Goal: Task Accomplishment & Management: Manage account settings

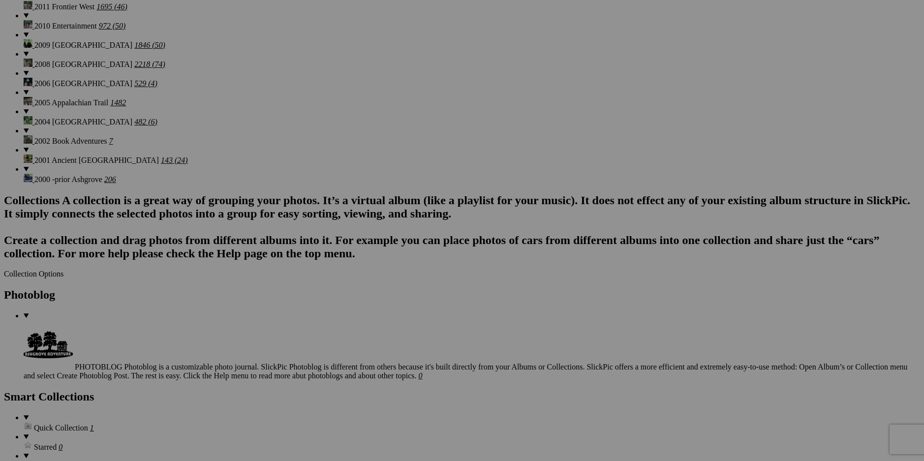
scroll to position [1305, 0]
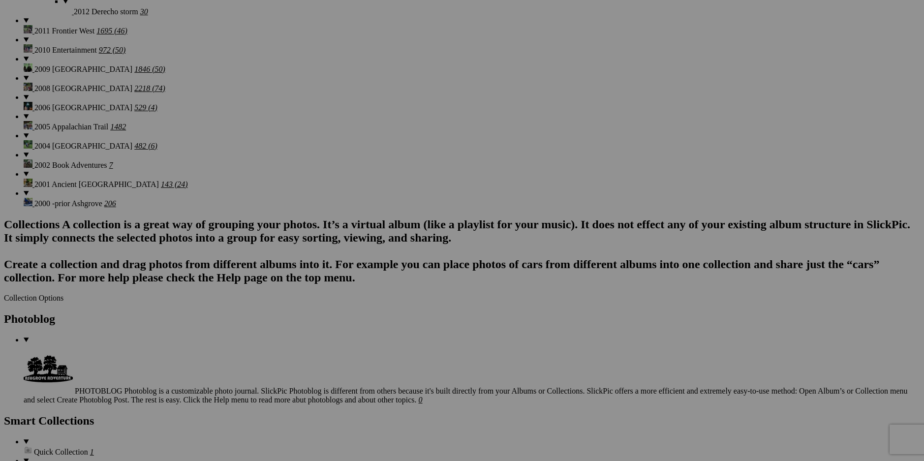
drag, startPoint x: 927, startPoint y: 24, endPoint x: 933, endPoint y: 81, distance: 57.8
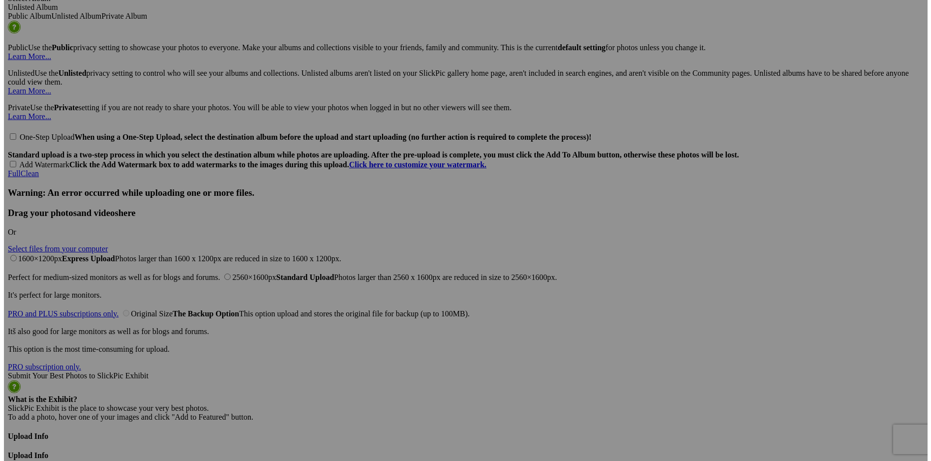
scroll to position [2535, 0]
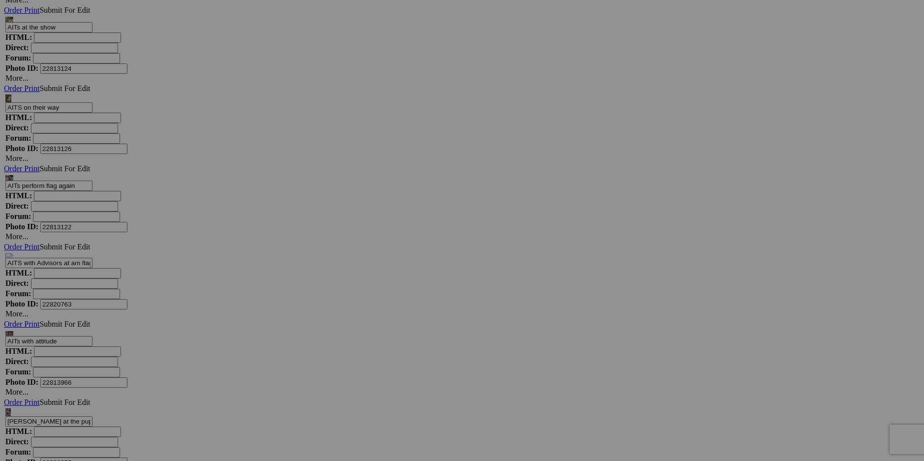
scroll to position [4263, 0]
click at [396, 295] on link "Yes" at bounding box center [390, 295] width 11 height 8
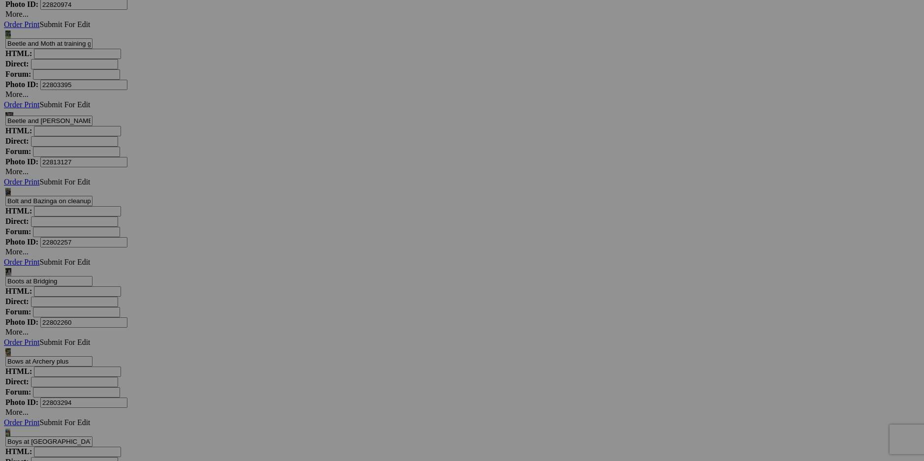
scroll to position [5197, 0]
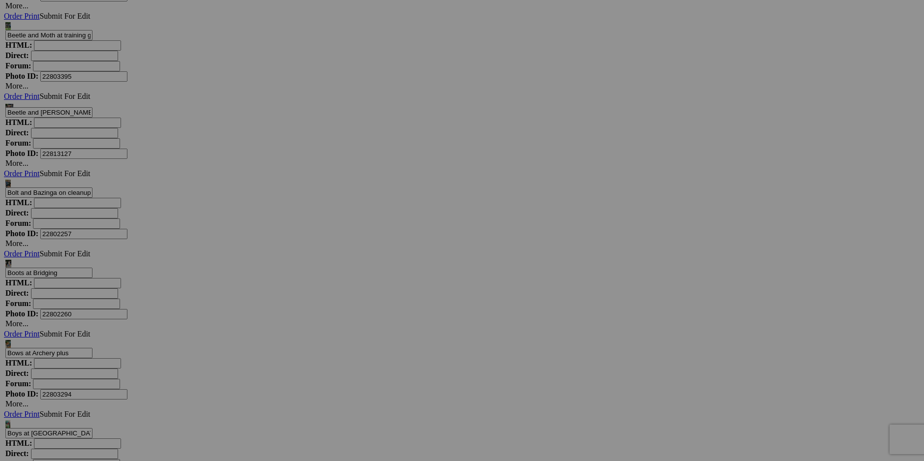
click at [396, 295] on span "Yes" at bounding box center [390, 295] width 11 height 8
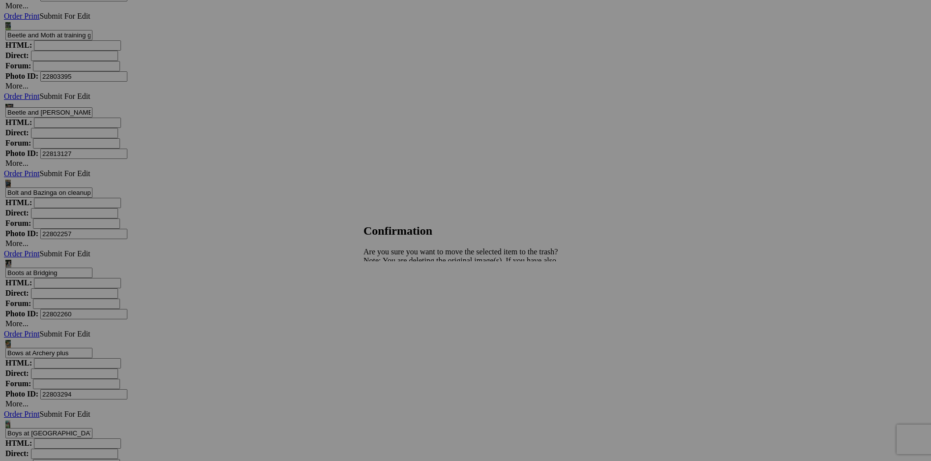
click at [396, 294] on span "Yes" at bounding box center [390, 295] width 11 height 8
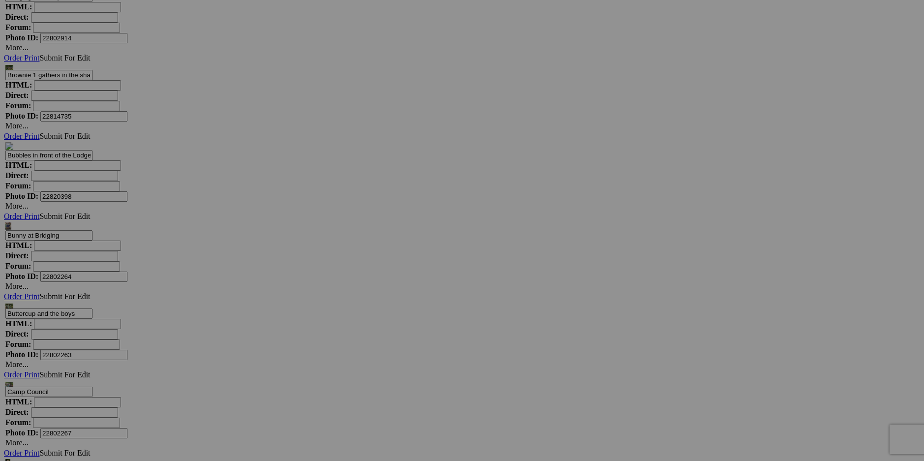
scroll to position [6476, 0]
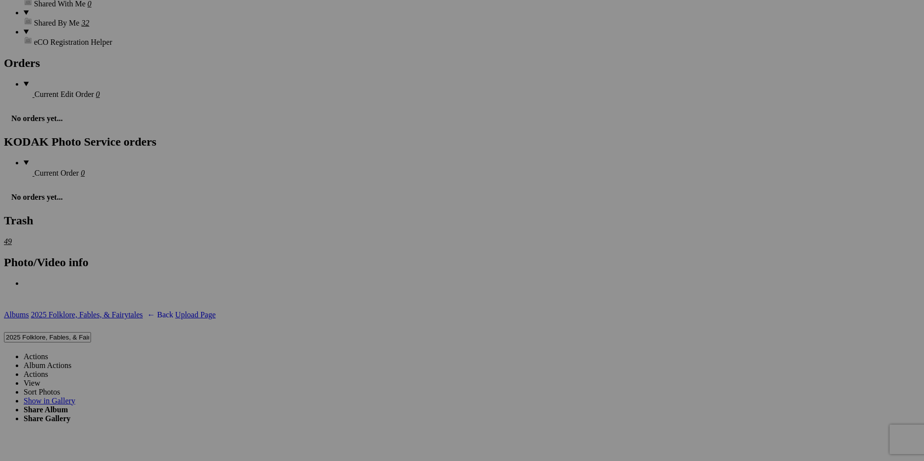
scroll to position [1862, 0]
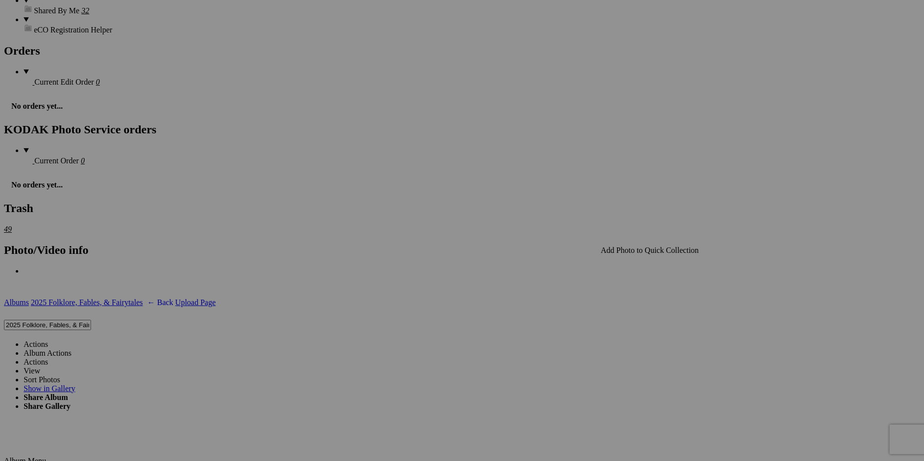
drag, startPoint x: 605, startPoint y: 288, endPoint x: 637, endPoint y: 267, distance: 37.7
click at [396, 295] on span "Yes" at bounding box center [390, 295] width 11 height 8
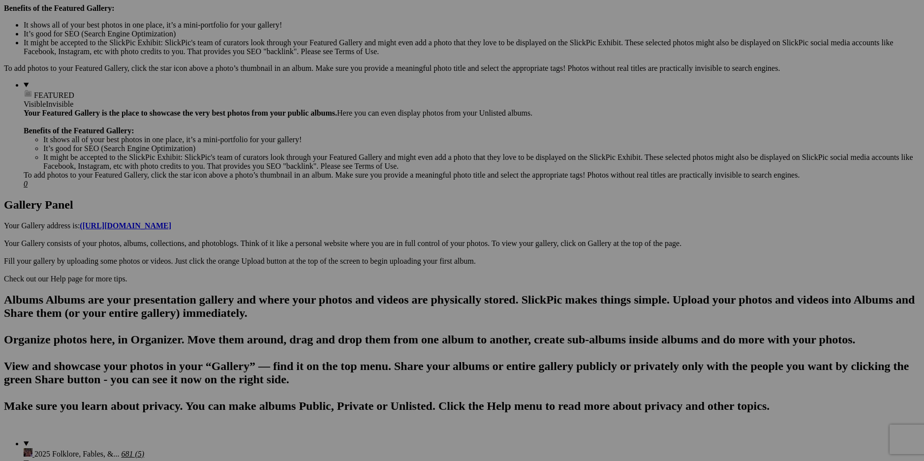
scroll to position [0, 0]
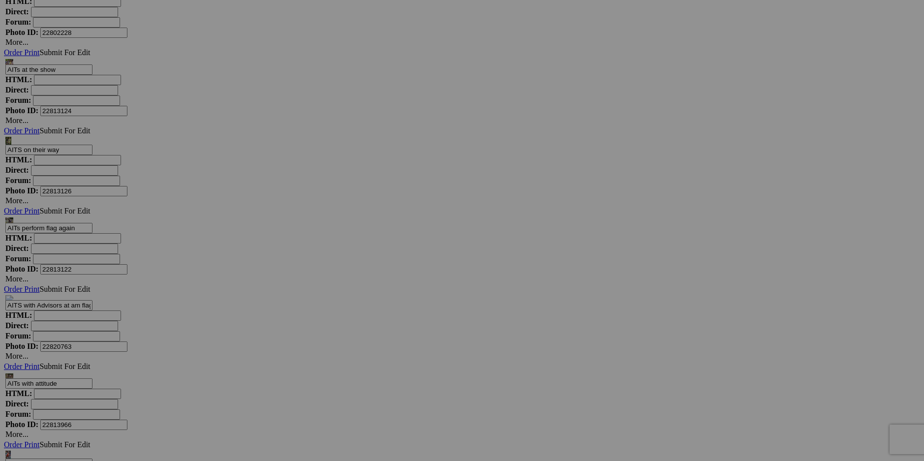
scroll to position [4221, 0]
click at [396, 293] on span "Yes" at bounding box center [390, 295] width 11 height 8
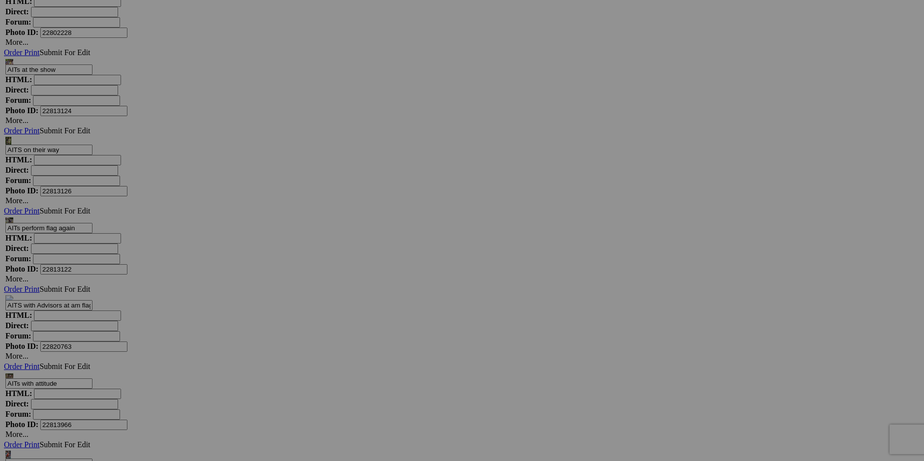
click at [396, 296] on span "Yes" at bounding box center [390, 295] width 11 height 8
click at [396, 293] on link "Yes" at bounding box center [390, 295] width 11 height 8
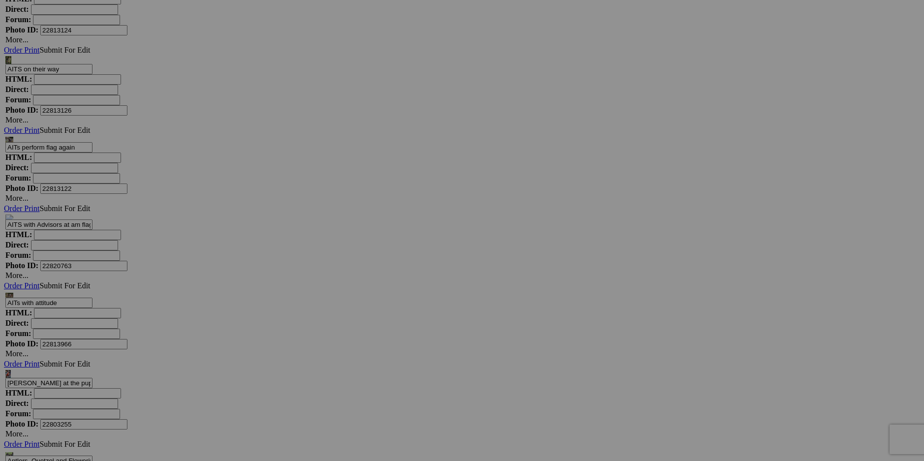
scroll to position [4335, 0]
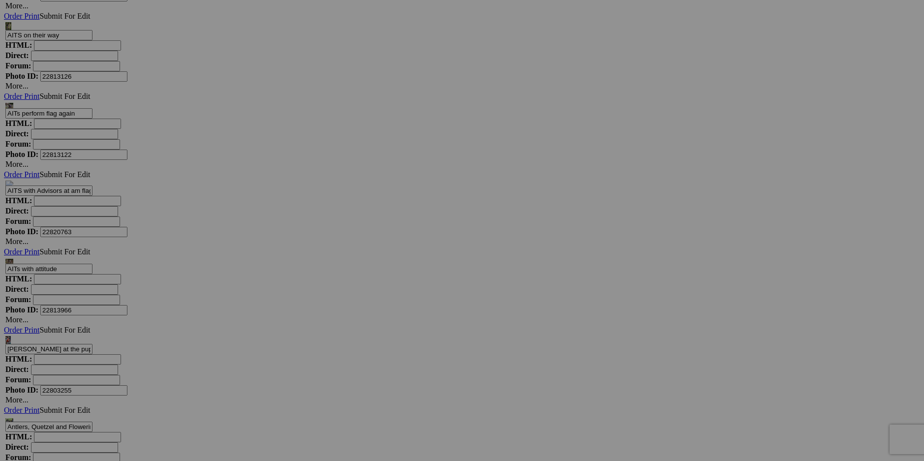
click at [396, 292] on span "Yes" at bounding box center [390, 295] width 11 height 8
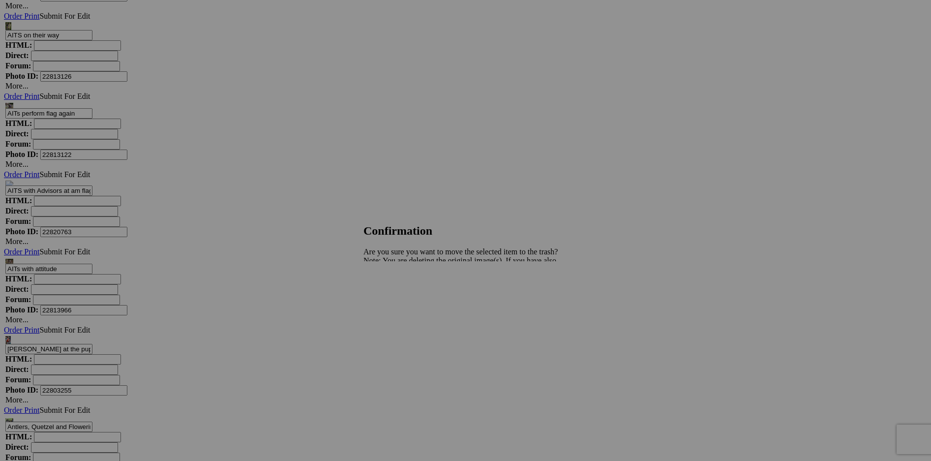
click at [396, 294] on span "Yes" at bounding box center [390, 295] width 11 height 8
click at [396, 293] on span "Yes" at bounding box center [390, 295] width 11 height 8
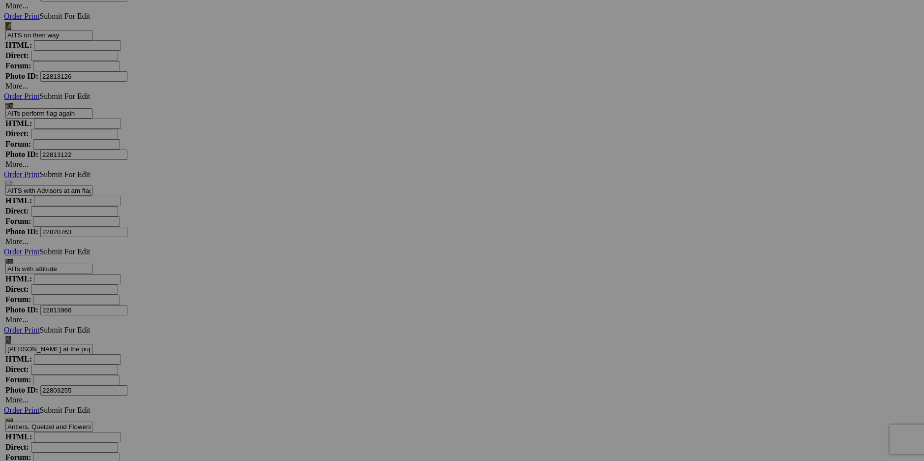
click at [396, 292] on span "Yes" at bounding box center [390, 295] width 11 height 8
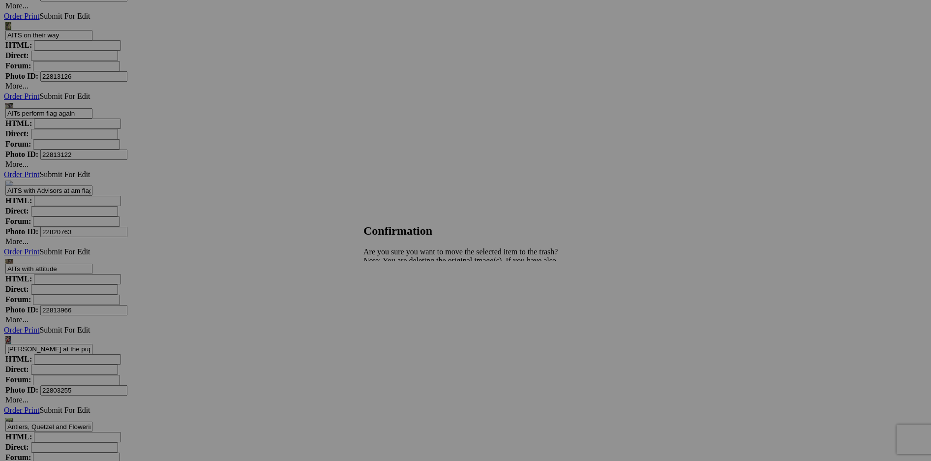
click at [396, 295] on span "Yes" at bounding box center [390, 295] width 11 height 8
click at [396, 293] on span "Yes" at bounding box center [390, 295] width 11 height 8
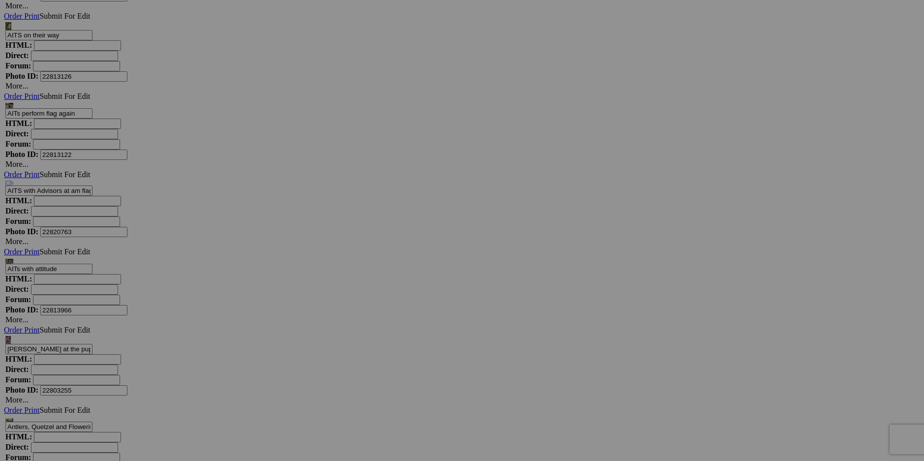
click at [396, 295] on span "Yes" at bounding box center [390, 295] width 11 height 8
click at [396, 296] on span "Yes" at bounding box center [390, 295] width 11 height 8
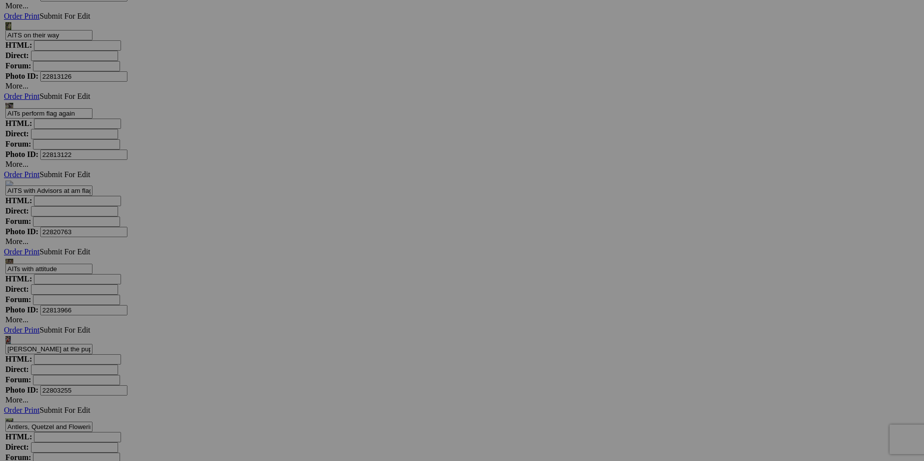
click at [396, 298] on span "Yes" at bounding box center [390, 295] width 11 height 8
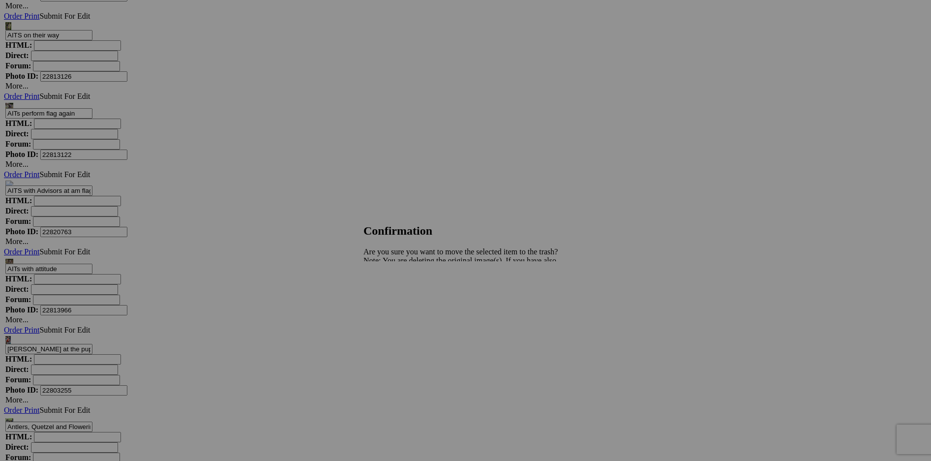
click at [396, 294] on span "Yes" at bounding box center [390, 295] width 11 height 8
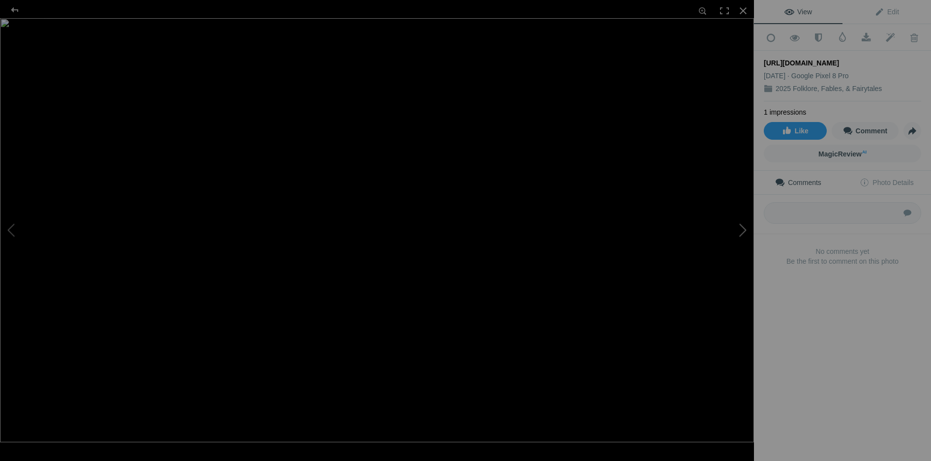
click at [742, 227] on button at bounding box center [717, 231] width 74 height 166
click at [12, 229] on button at bounding box center [37, 231] width 74 height 166
click at [15, 226] on button at bounding box center [37, 231] width 74 height 166
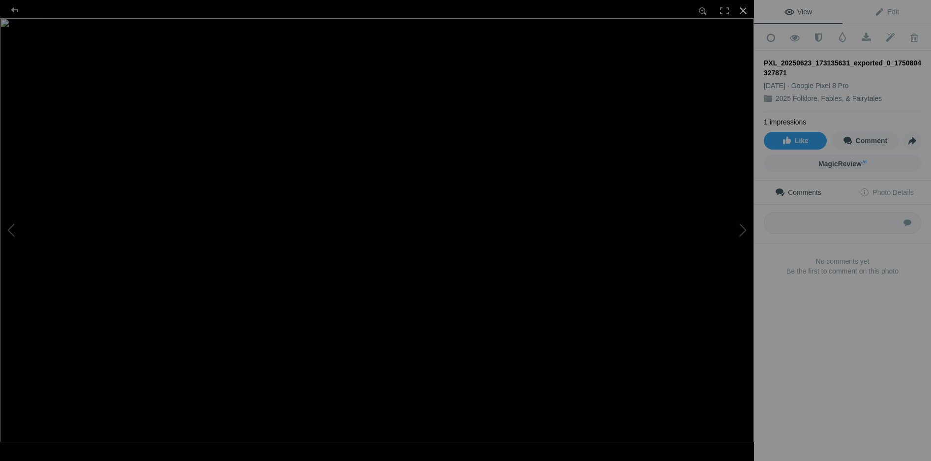
click at [744, 6] on div at bounding box center [743, 11] width 22 height 22
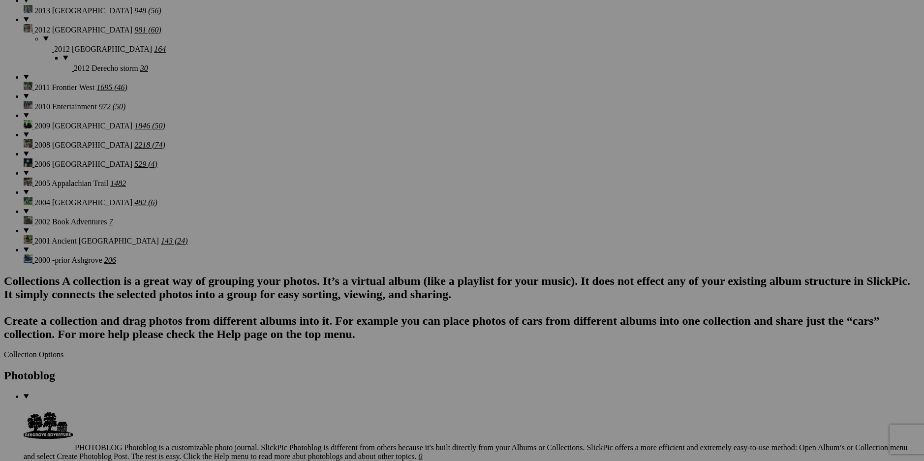
scroll to position [0, 0]
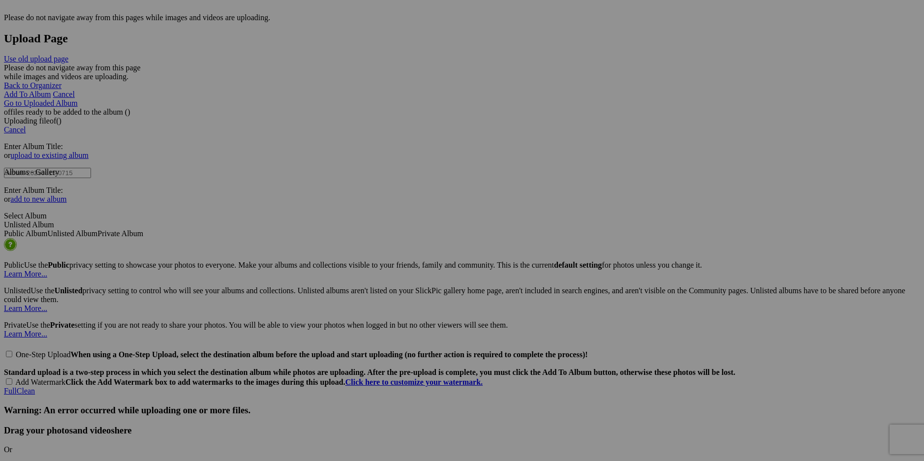
scroll to position [3016, 0]
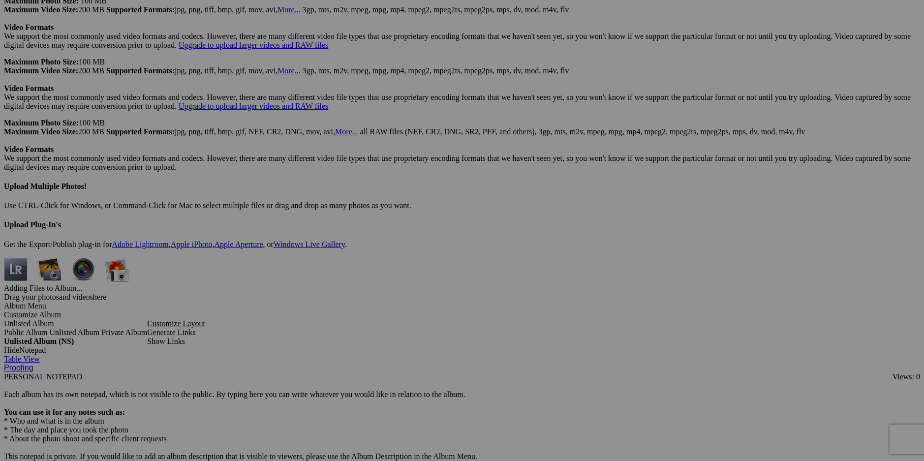
click at [396, 295] on span "Yes" at bounding box center [390, 295] width 11 height 8
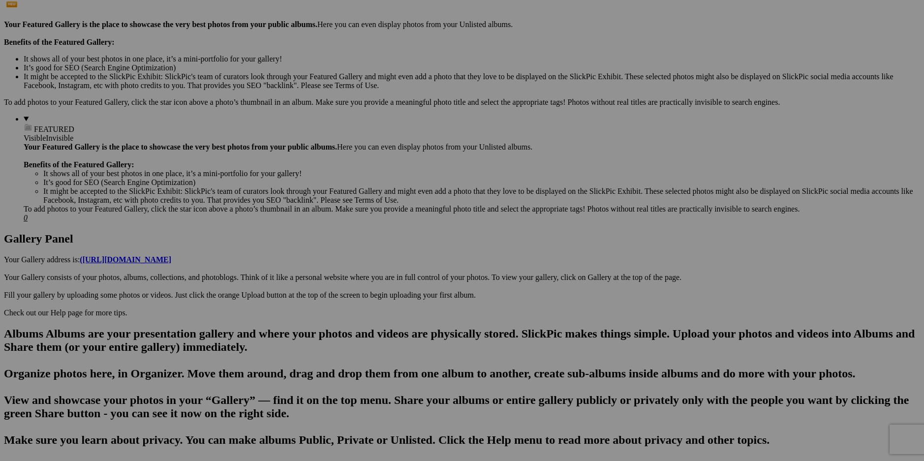
scroll to position [0, 0]
